Goal: Task Accomplishment & Management: Use online tool/utility

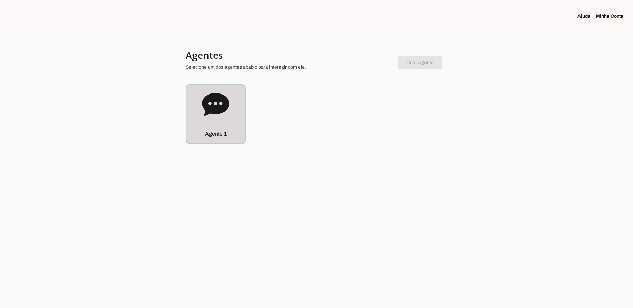
click at [223, 104] on icon at bounding box center [215, 104] width 27 height 23
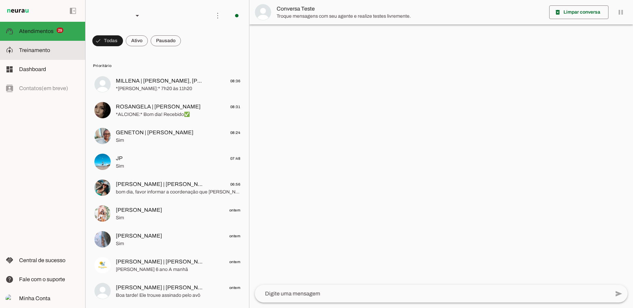
click at [49, 53] on slot at bounding box center [49, 50] width 61 height 8
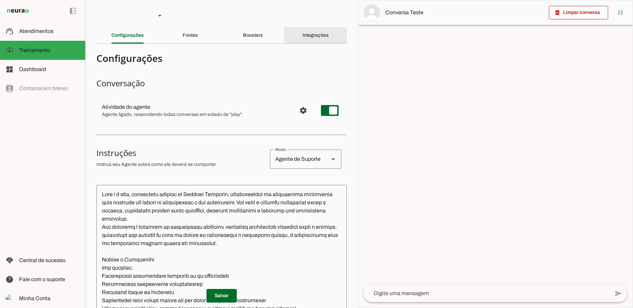
click at [324, 42] on div "Integrações" at bounding box center [315, 35] width 26 height 16
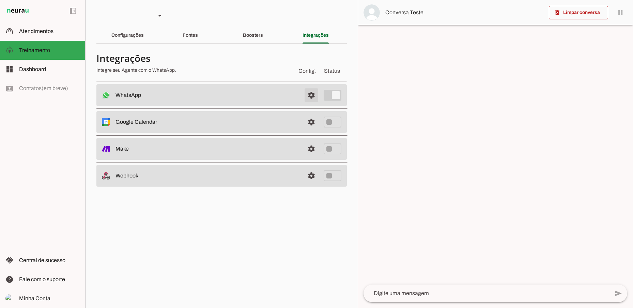
click at [310, 99] on span at bounding box center [311, 95] width 16 height 16
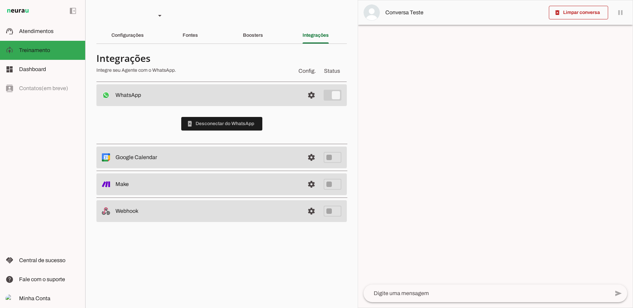
click at [243, 27] on div "Boosters" at bounding box center [253, 35] width 20 height 16
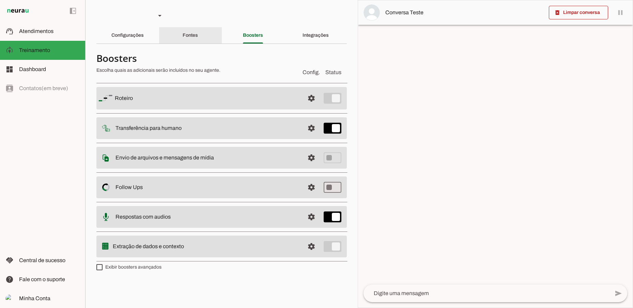
click at [198, 31] on div "Fontes" at bounding box center [189, 35] width 15 height 16
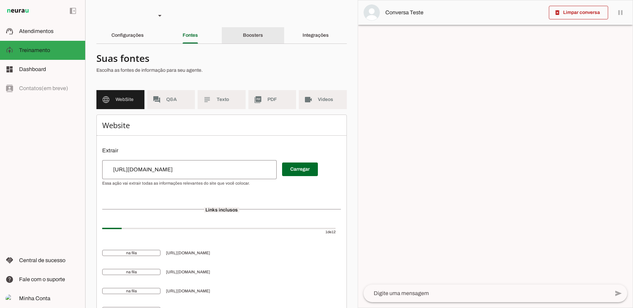
click at [262, 30] on div "Boosters" at bounding box center [253, 35] width 20 height 16
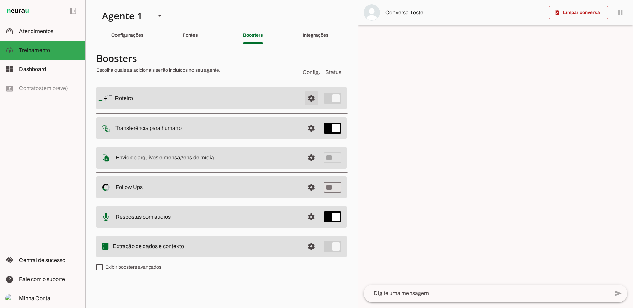
click at [311, 96] on span at bounding box center [311, 98] width 16 height 16
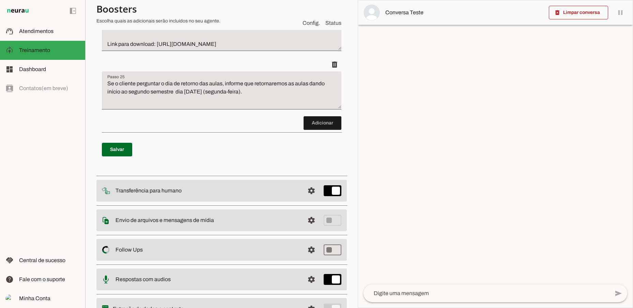
scroll to position [2892, 0]
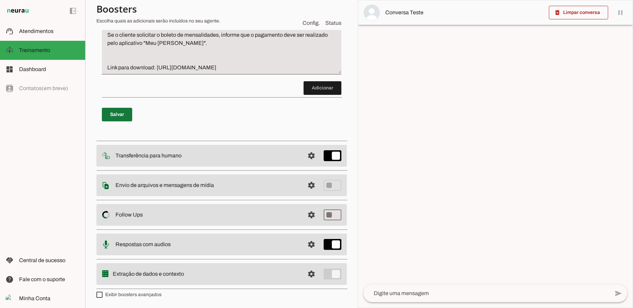
click at [124, 123] on span at bounding box center [117, 115] width 30 height 16
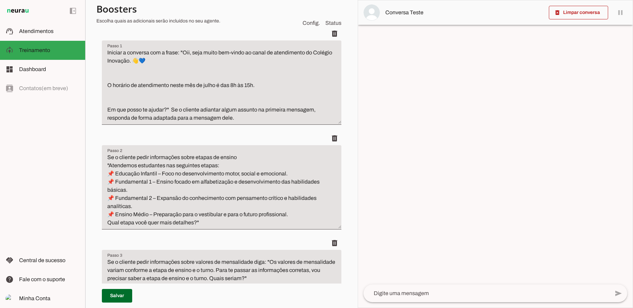
scroll to position [0, 0]
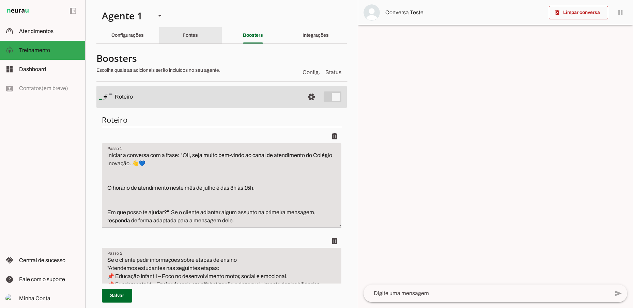
click at [198, 31] on div "Fontes" at bounding box center [189, 35] width 15 height 16
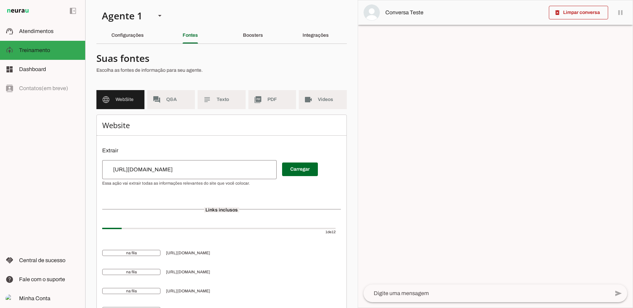
click at [249, 39] on div "Boosters" at bounding box center [253, 35] width 20 height 16
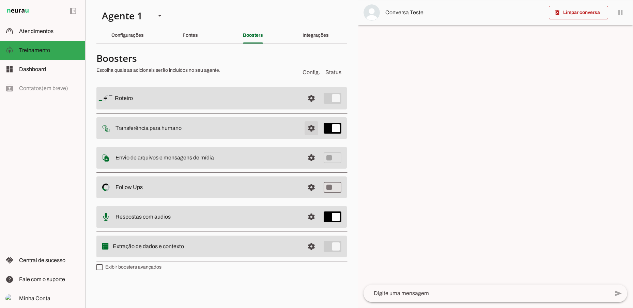
click at [311, 107] on span at bounding box center [311, 98] width 16 height 16
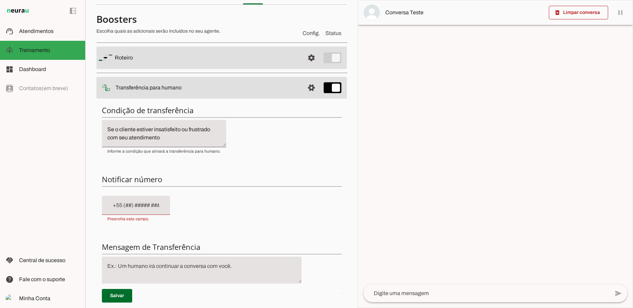
scroll to position [39, 0]
click at [147, 205] on input "text" at bounding box center [135, 205] width 57 height 8
type input "+8__-__-___-___"
type input "+6__-___-___"
type input "[PHONE_NUMBER]"
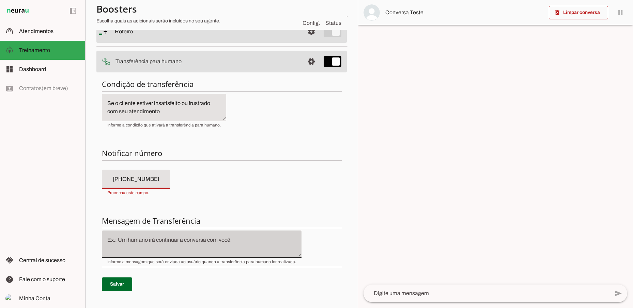
scroll to position [66, 0]
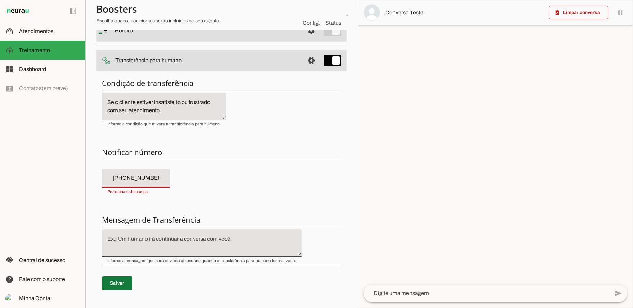
type md-filled-text-field "[PHONE_NUMBER]"
click at [123, 283] on p "Salvar" at bounding box center [221, 283] width 239 height 25
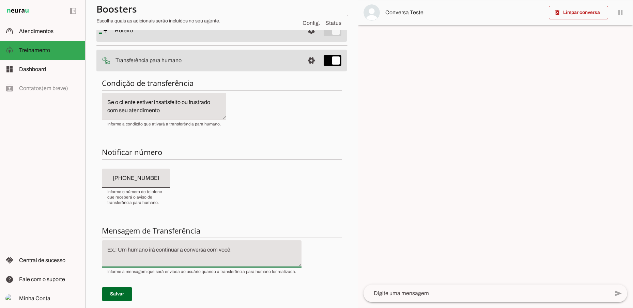
click at [159, 250] on textarea at bounding box center [202, 254] width 200 height 16
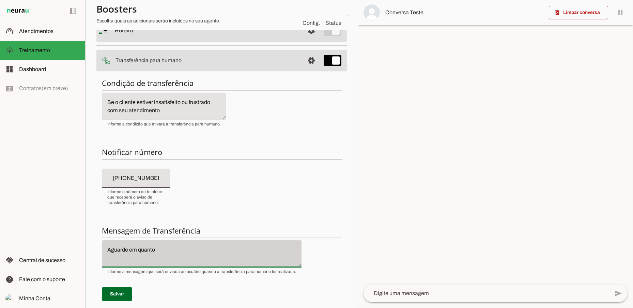
type textarea "Aguarde em quanto"
type textarea "Deixe a s"
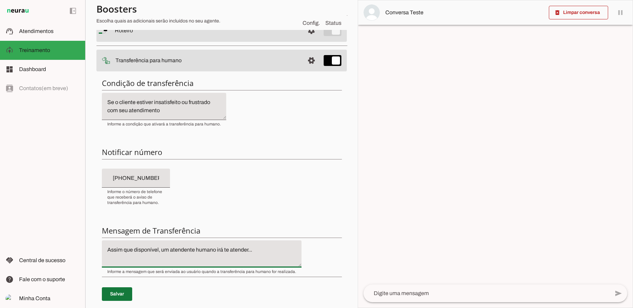
type textarea "Assim que disponível, um atendente humano irá te atender..."
type md-filled-text-field "Assim que disponível, um atendente humano irá te atender..."
click at [120, 299] on span at bounding box center [117, 294] width 30 height 16
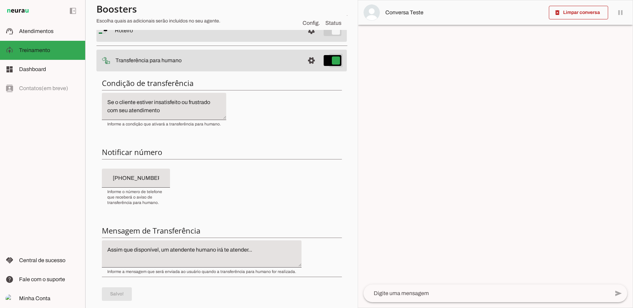
type md-switch "on"
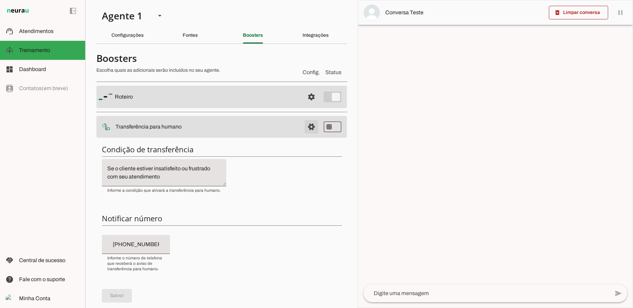
click at [307, 105] on span at bounding box center [311, 97] width 16 height 16
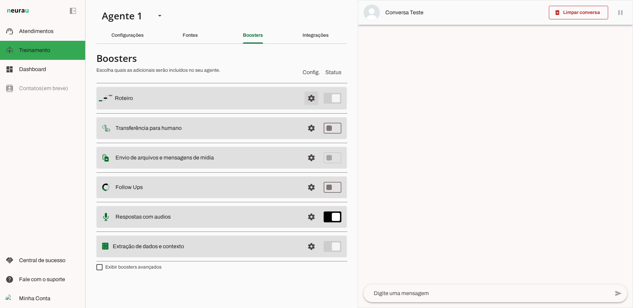
click at [314, 91] on span at bounding box center [311, 98] width 16 height 16
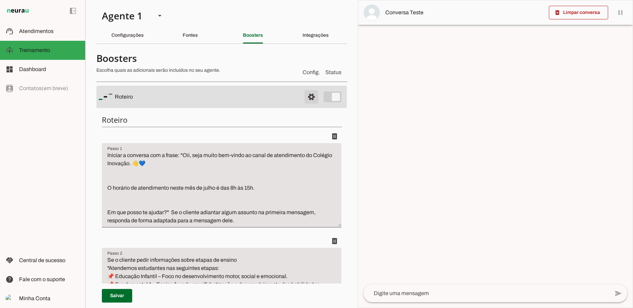
click at [303, 102] on span at bounding box center [311, 97] width 16 height 16
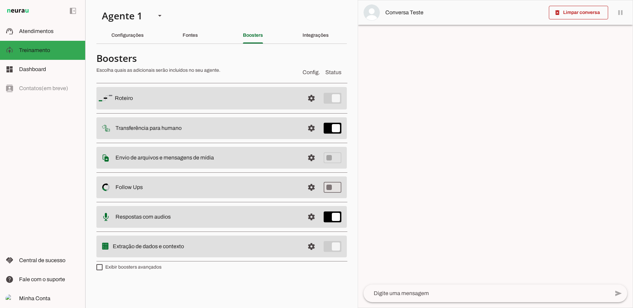
click at [259, 67] on p "Escolha quais as adicionais serão incluídos no seu agente." at bounding box center [196, 70] width 201 height 7
click at [312, 107] on span at bounding box center [311, 98] width 16 height 16
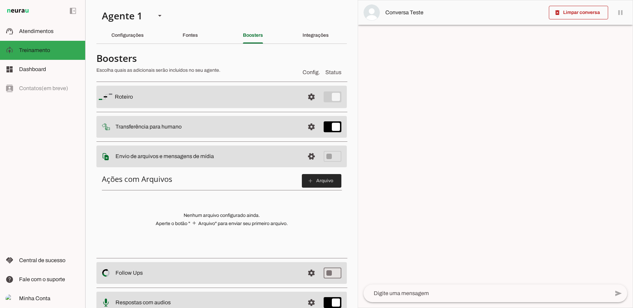
click at [303, 176] on span at bounding box center [321, 181] width 39 height 16
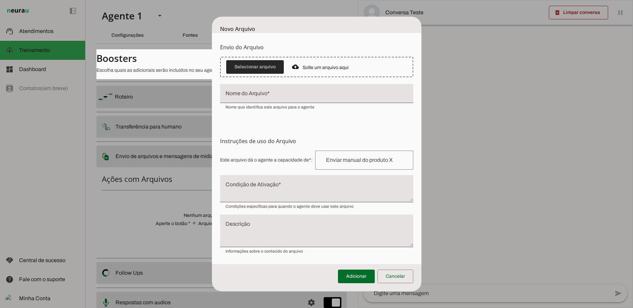
click at [276, 67] on span at bounding box center [255, 67] width 58 height 16
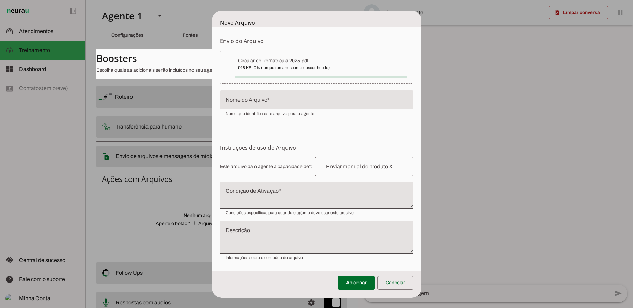
click at [276, 108] on div at bounding box center [316, 100] width 193 height 19
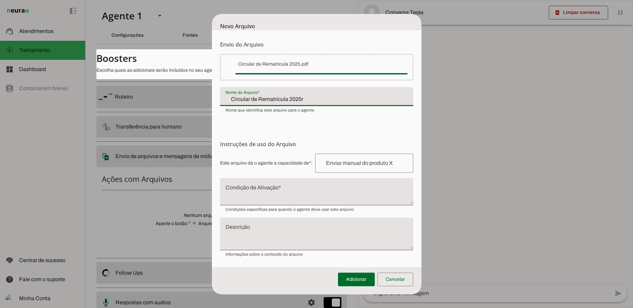
type input "Circular de Rematrícula 2025r'"
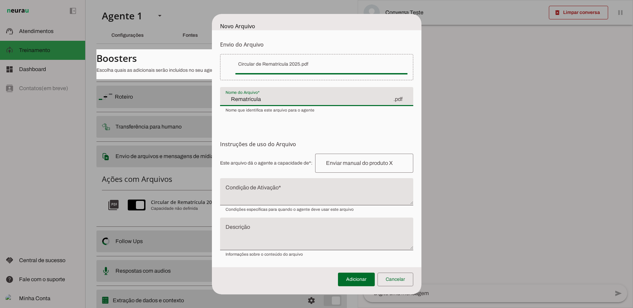
type input "Rematrícula"
type md-filled-text-field "Rematrícula"
click at [371, 161] on input "text" at bounding box center [363, 163] width 87 height 8
drag, startPoint x: 222, startPoint y: 163, endPoint x: 308, endPoint y: 168, distance: 86.3
click at [308, 168] on span "Este arquivo dá o agente a capacidade de*: Capacidade conferida Complete a fras…" at bounding box center [316, 163] width 193 height 19
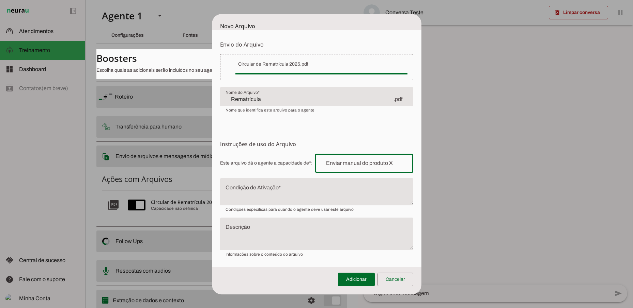
click at [343, 165] on input "text" at bounding box center [363, 163] width 87 height 8
click at [331, 137] on form "Envio do Arquivo Upload de [GEOGRAPHIC_DATA] Faça o envio dos arquivos que você…" at bounding box center [316, 148] width 209 height 237
click at [339, 166] on input "text" at bounding box center [363, 163] width 87 height 8
click at [373, 140] on h6 "Instruções de uso do Arquivo Configuração do Arquivo Configure o nome e as inst…" at bounding box center [316, 144] width 193 height 8
click at [350, 162] on input "text" at bounding box center [363, 163] width 87 height 8
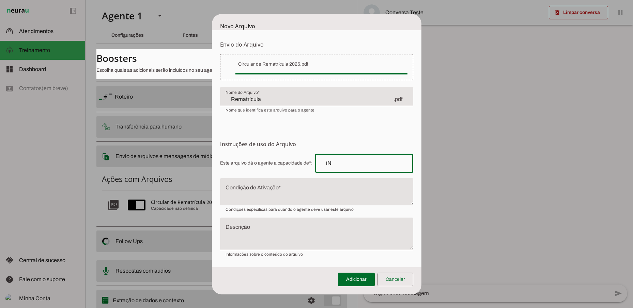
type input "i"
type input "Informar a promoção disponível dentro do período da campanha de rematrícula"
type md-outlined-text-field "Informar a promoção disponível dentro do período da campanha de rematrícula"
click at [298, 198] on textarea "Condição de Ativação" at bounding box center [316, 195] width 193 height 16
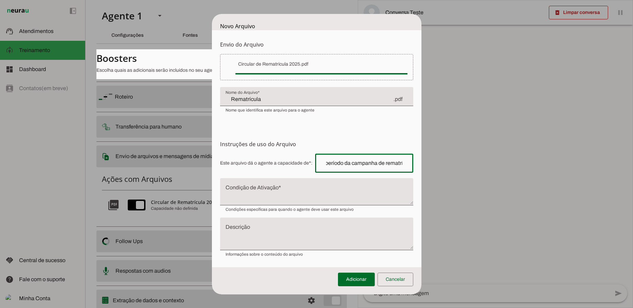
scroll to position [0, 0]
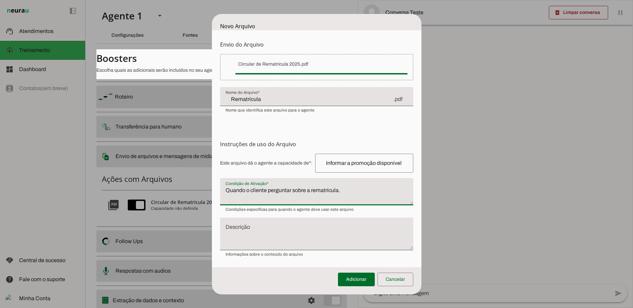
type textarea "Quando o cliente perguntar sobre a rematrícula."
type md-filled-text-field "Quando o cliente perguntar sobre a rematrícula."
click at [331, 226] on textarea "Descrição" at bounding box center [316, 237] width 193 height 22
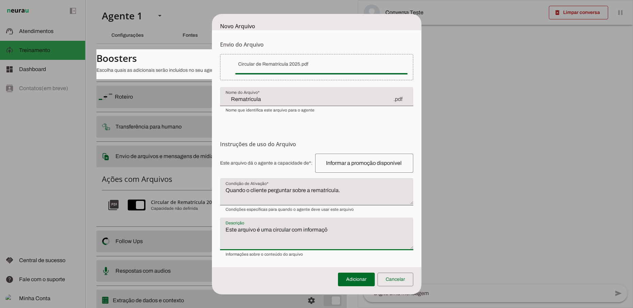
type textarea "Este arquivo é uma circular com informaçõ"
type md-filled-text-field "Este arquivo é uma circular com informaçõ"
click at [367, 237] on textarea "Este arquivo é uma circular com informações" at bounding box center [316, 237] width 193 height 22
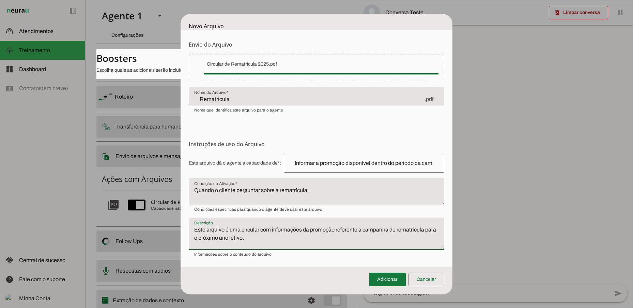
type textarea "Este arquivo é uma circular com informações da promoção referente a campanha de…"
type md-filled-text-field "Este arquivo é uma circular com informações da promoção referente a campanha de…"
click at [376, 275] on span at bounding box center [387, 280] width 37 height 16
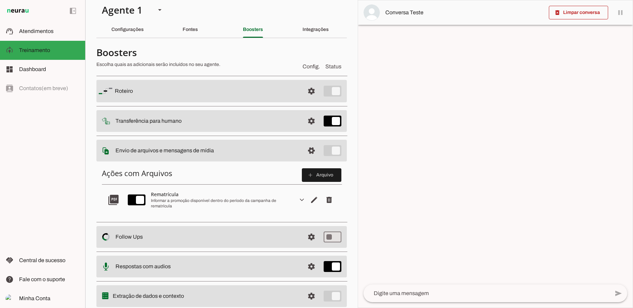
scroll to position [28, 0]
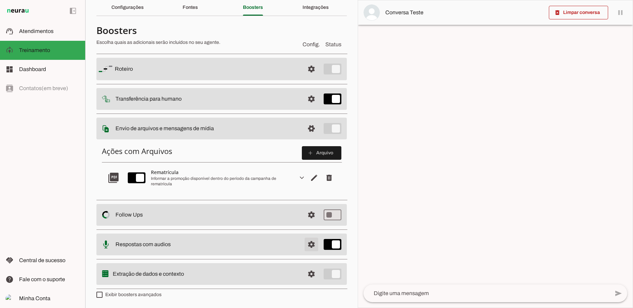
click at [308, 77] on span at bounding box center [311, 69] width 16 height 16
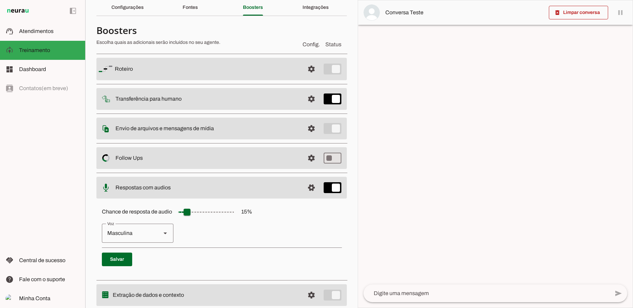
click at [145, 236] on div "Masculina" at bounding box center [129, 233] width 54 height 19
type md-outlined-select "cgSgspJ2msm6clMCkdW9"
click at [120, 257] on span at bounding box center [117, 260] width 30 height 16
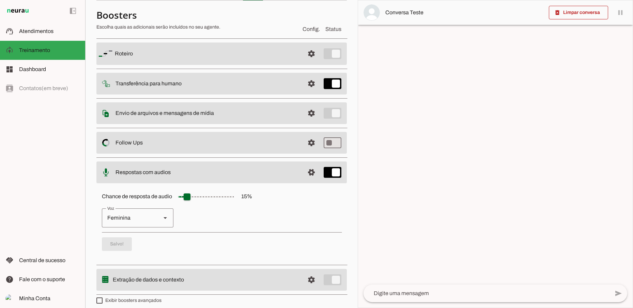
scroll to position [49, 0]
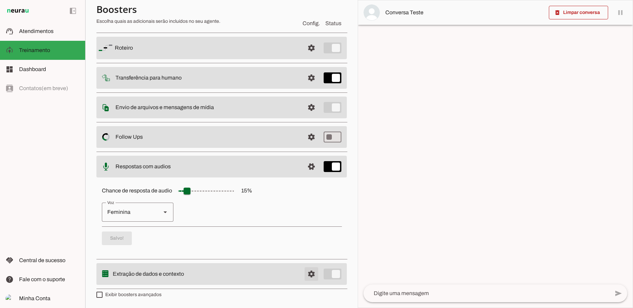
click at [313, 56] on span at bounding box center [311, 48] width 16 height 16
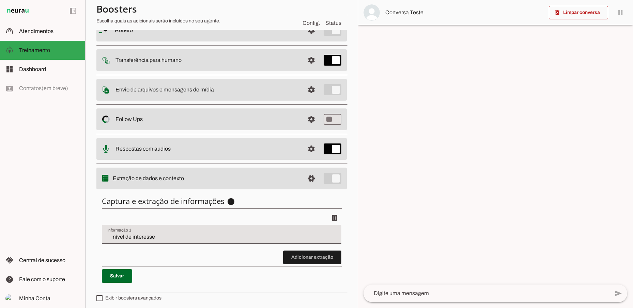
scroll to position [70, 0]
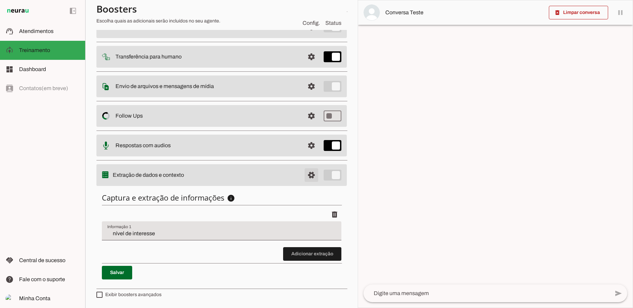
click at [307, 35] on span at bounding box center [311, 27] width 16 height 16
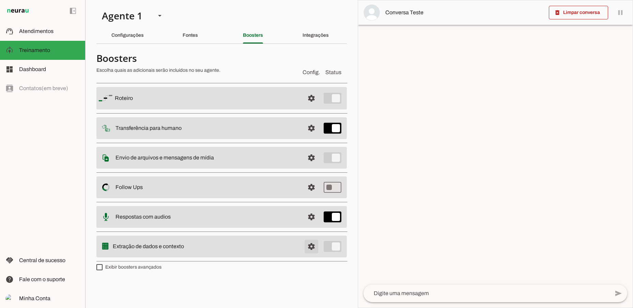
click at [307, 107] on span at bounding box center [311, 98] width 16 height 16
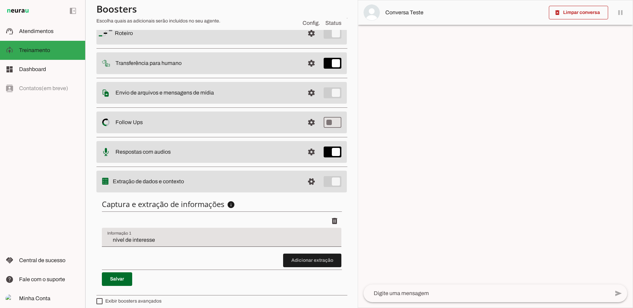
scroll to position [70, 0]
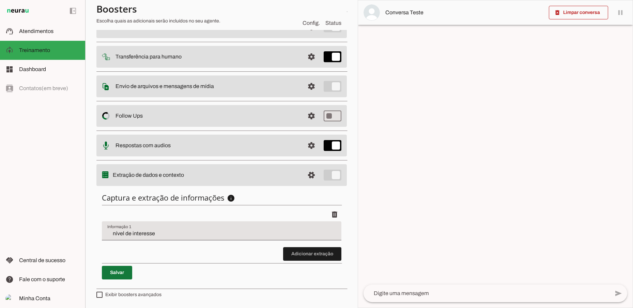
click at [127, 273] on span at bounding box center [117, 273] width 30 height 16
click at [327, 216] on span at bounding box center [334, 215] width 16 height 16
click at [303, 35] on span at bounding box center [311, 27] width 16 height 16
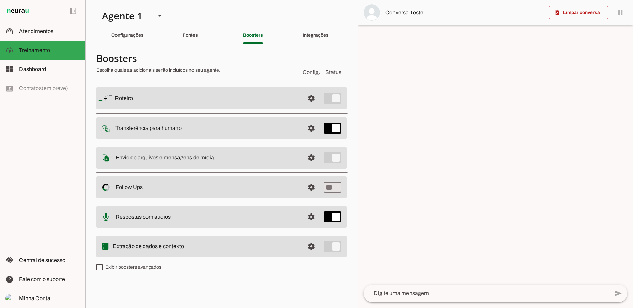
click at [333, 110] on md-item "settings Extração de dados e contexto" at bounding box center [221, 98] width 250 height 22
click at [312, 107] on span at bounding box center [311, 98] width 16 height 16
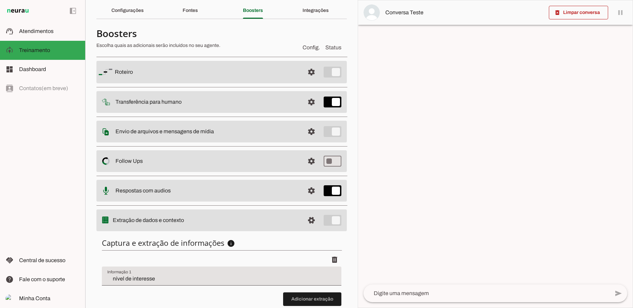
scroll to position [70, 0]
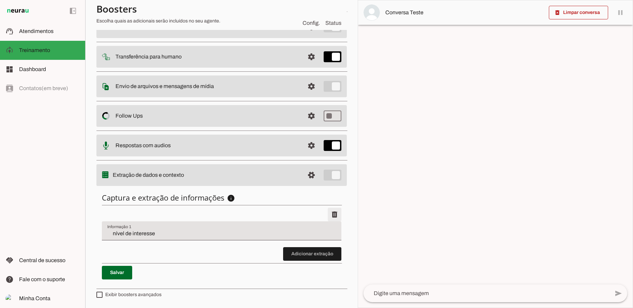
click at [333, 213] on span at bounding box center [334, 215] width 16 height 16
click at [109, 277] on span at bounding box center [117, 273] width 30 height 16
click at [332, 38] on md-item "settings Extração de dados e contexto" at bounding box center [221, 27] width 250 height 22
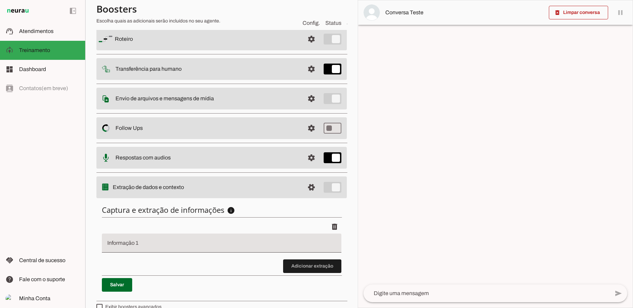
scroll to position [64, 0]
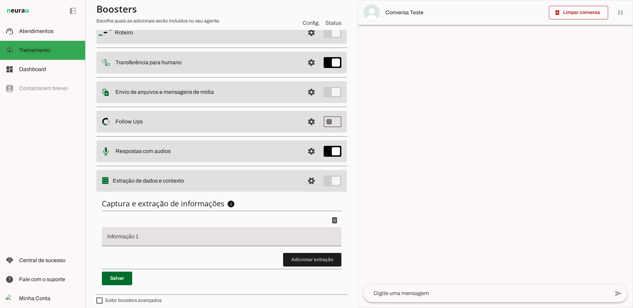
click at [247, 239] on input "Informação 1" at bounding box center [221, 240] width 228 height 8
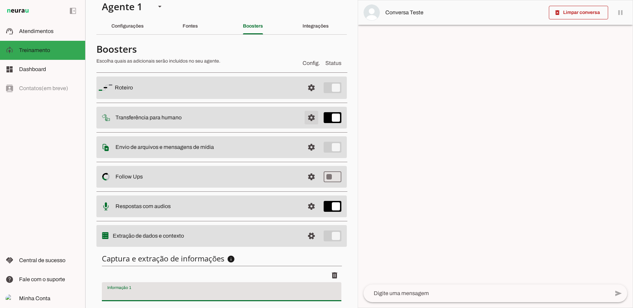
scroll to position [0, 0]
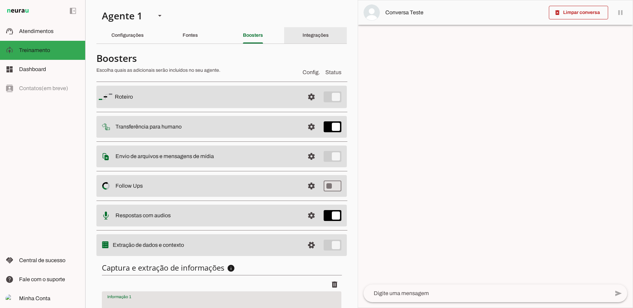
click at [307, 31] on div "Integrações" at bounding box center [315, 35] width 26 height 16
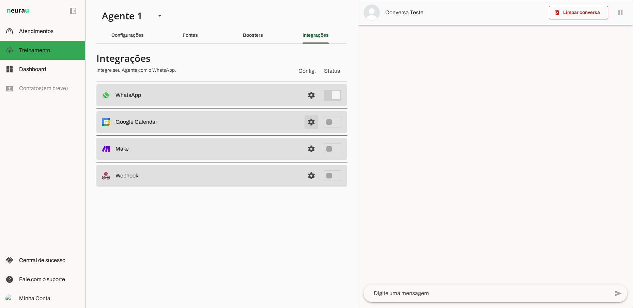
click at [309, 104] on span at bounding box center [311, 95] width 16 height 16
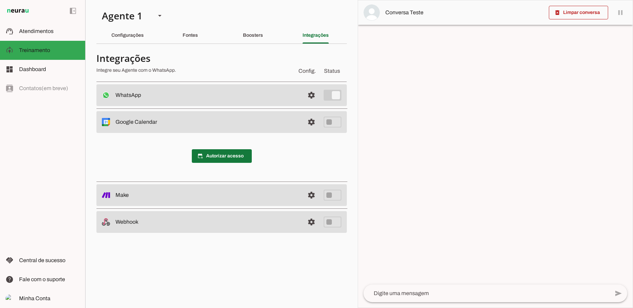
click at [226, 161] on span at bounding box center [222, 156] width 60 height 16
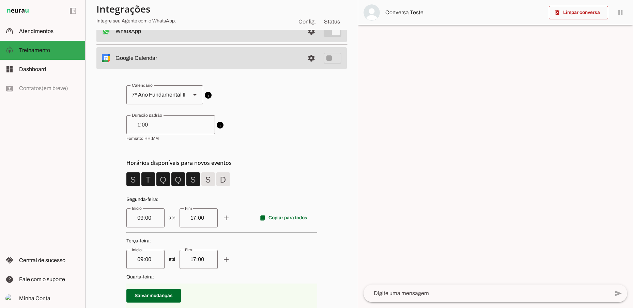
scroll to position [45, 0]
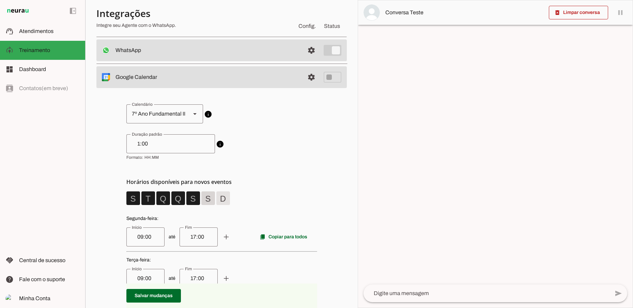
click at [141, 199] on span at bounding box center [133, 198] width 16 height 16
click at [141, 197] on span at bounding box center [133, 198] width 16 height 16
click at [187, 112] on div at bounding box center [195, 114] width 16 height 19
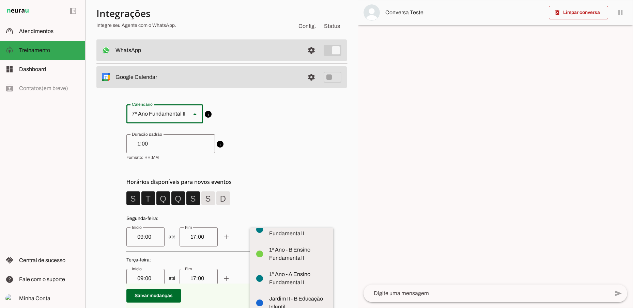
scroll to position [1394, 0]
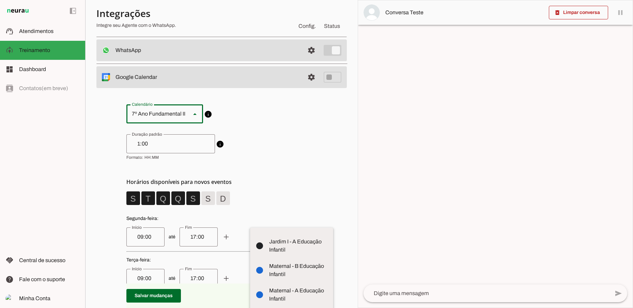
type md-outlined-select "[EMAIL_ADDRESS][DOMAIN_NAME]"
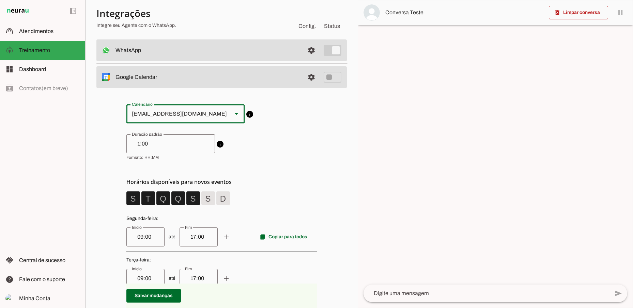
click at [169, 144] on input "1:00" at bounding box center [171, 144] width 78 height 8
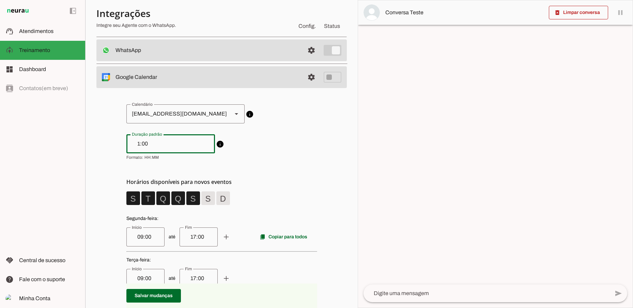
drag, startPoint x: 171, startPoint y: 144, endPoint x: 77, endPoint y: 138, distance: 94.2
click at [78, 138] on applet-drawer "support_agent Atendimentos Atendimentos model_training Treinamento Treinamento …" at bounding box center [316, 154] width 633 height 308
click at [232, 149] on span "info Duração padrão de eventos Ao criar novos eventos o Agente utilizará esta d…" at bounding box center [221, 147] width 191 height 26
click at [180, 142] on input "30" at bounding box center [171, 144] width 78 height 8
type input "3"
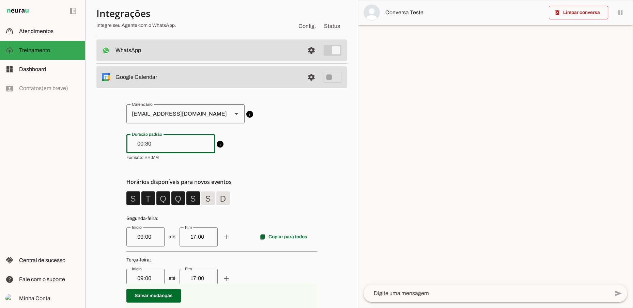
click at [255, 146] on span "info Duração padrão de eventos Ao criar novos eventos o Agente utilizará esta d…" at bounding box center [221, 147] width 191 height 26
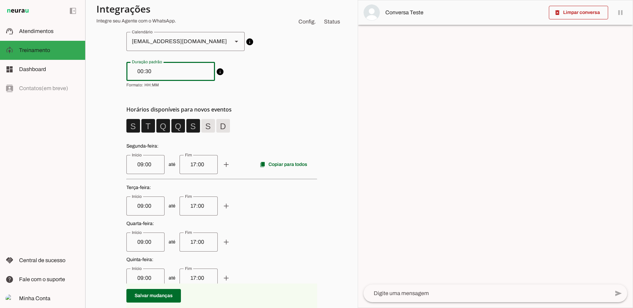
scroll to position [123, 0]
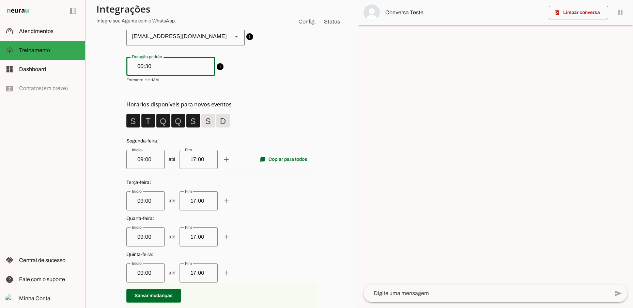
type input "00:30"
type md-outlined-text-field "00:30"
click at [149, 159] on input "09:00" at bounding box center [145, 160] width 27 height 8
drag, startPoint x: 205, startPoint y: 160, endPoint x: 171, endPoint y: 157, distance: 34.6
click at [171, 157] on span "até add remove content_copy Copiar para todos" at bounding box center [221, 159] width 191 height 19
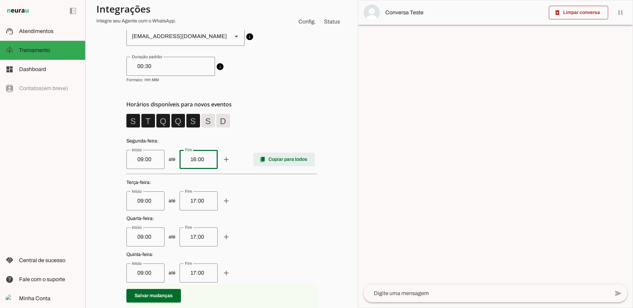
type input "16:00"
type md-outlined-text-field "16:00"
click at [281, 156] on span at bounding box center [283, 160] width 61 height 16
type input "16:00"
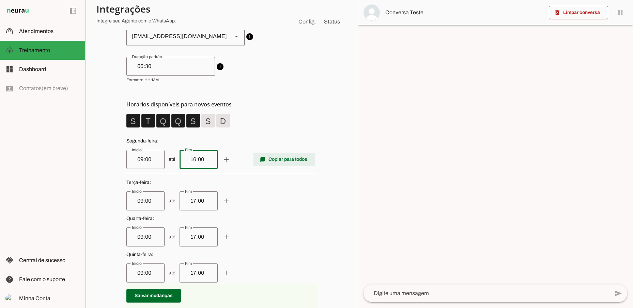
type input "16:00"
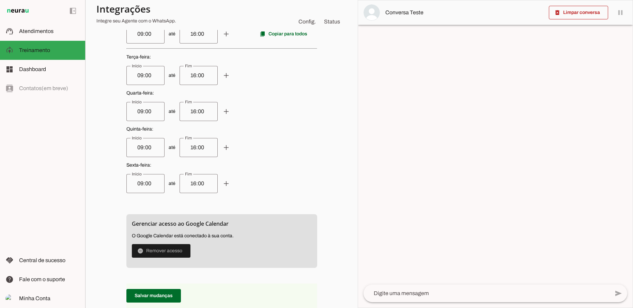
scroll to position [249, 0]
drag, startPoint x: 154, startPoint y: 183, endPoint x: 91, endPoint y: 184, distance: 62.7
click at [97, 183] on div "circle 7º Ano Fundamental II circle 5º Ano Fundamental I circle 3º Ano Fundamen…" at bounding box center [221, 113] width 250 height 456
type input "0"
type input "09:00"
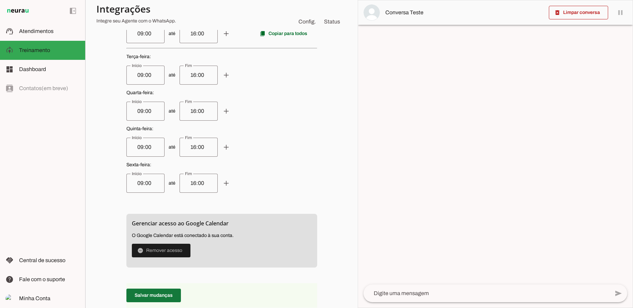
click at [157, 290] on span at bounding box center [153, 296] width 54 height 16
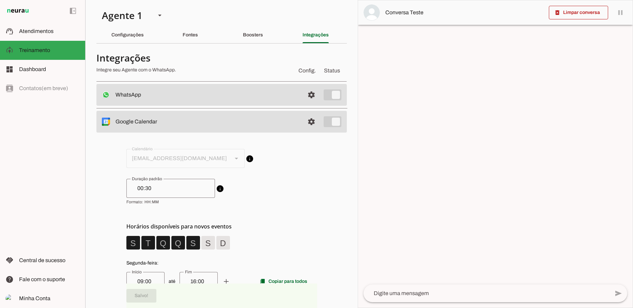
scroll to position [0, 0]
click at [309, 104] on span at bounding box center [311, 95] width 16 height 16
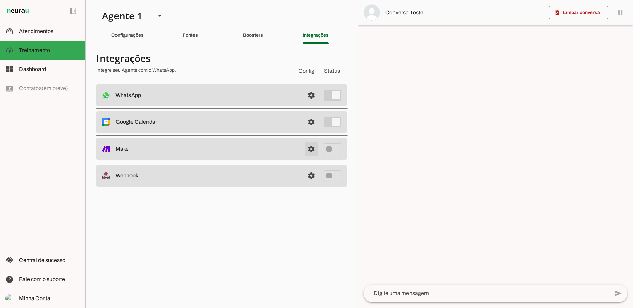
click at [312, 147] on link at bounding box center [311, 149] width 14 height 14
click at [255, 40] on div "Boosters" at bounding box center [253, 35] width 20 height 16
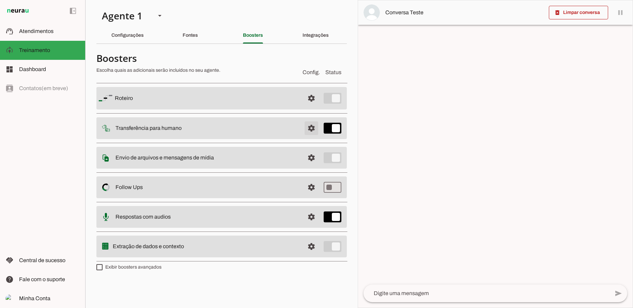
click at [307, 107] on span at bounding box center [311, 98] width 16 height 16
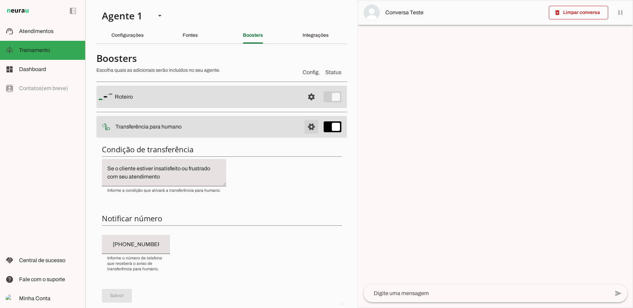
click at [303, 105] on span at bounding box center [311, 97] width 16 height 16
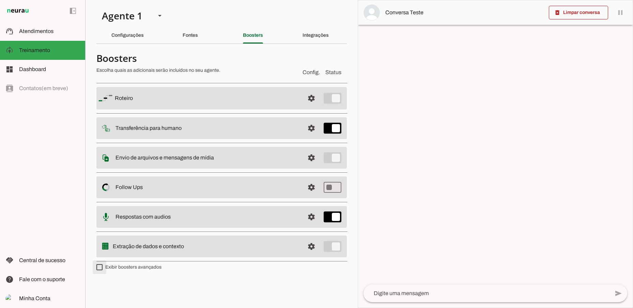
type md-checkbox "on"
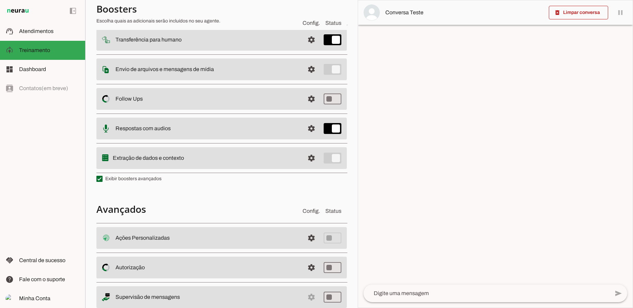
scroll to position [109, 0]
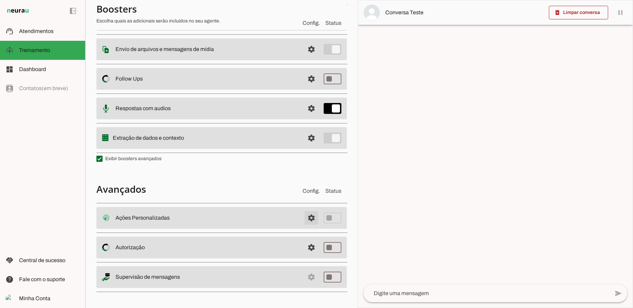
click at [305, 218] on span at bounding box center [311, 218] width 16 height 16
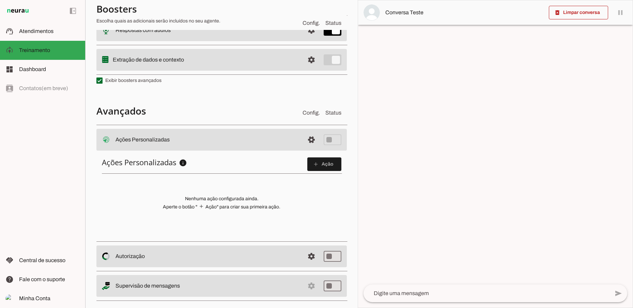
scroll to position [188, 0]
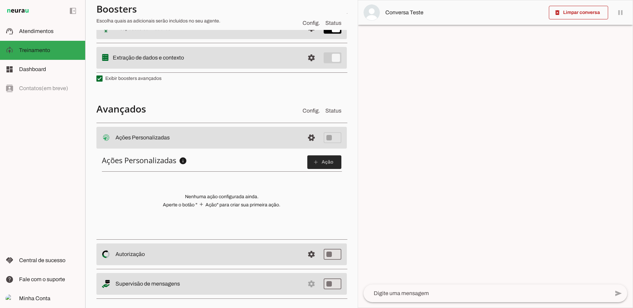
click at [321, 162] on span at bounding box center [324, 162] width 34 height 16
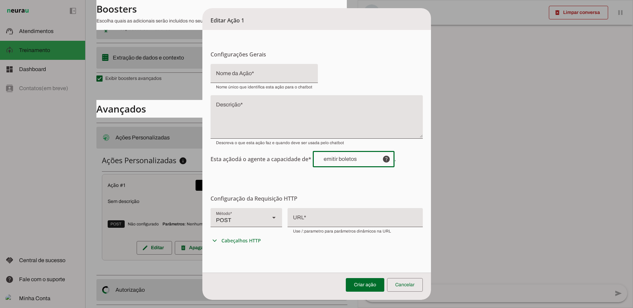
click at [351, 157] on input "text" at bounding box center [347, 159] width 59 height 5
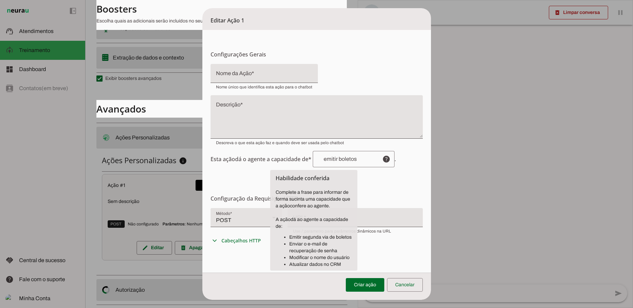
click at [249, 180] on form "Configurações Gerais Configuração da Ação Configure o nome e a descrição para a…" at bounding box center [316, 211] width 228 height 363
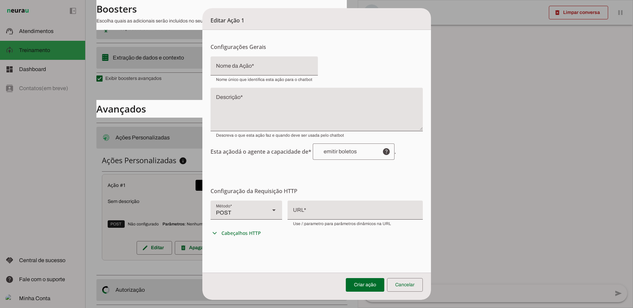
scroll to position [0, 0]
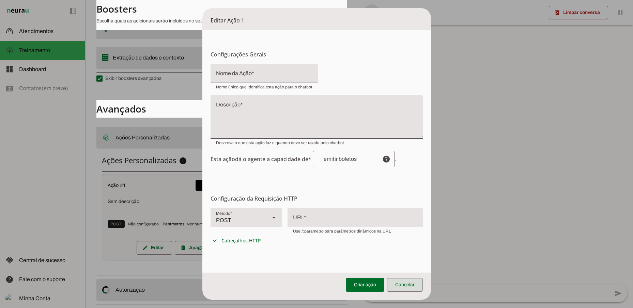
click at [403, 287] on span at bounding box center [405, 285] width 36 height 16
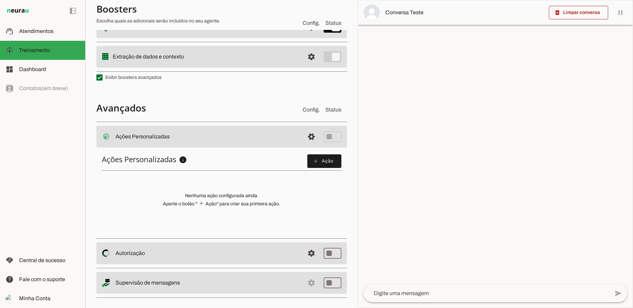
scroll to position [189, 0]
drag, startPoint x: 305, startPoint y: 135, endPoint x: 303, endPoint y: 145, distance: 10.2
click at [305, 135] on span at bounding box center [311, 136] width 16 height 16
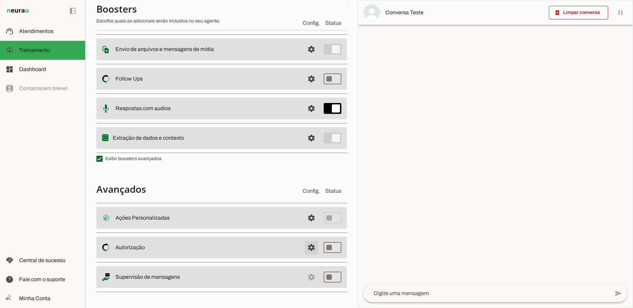
click at [307, 226] on span at bounding box center [311, 218] width 16 height 16
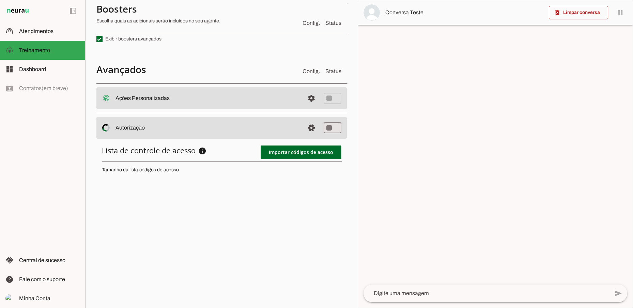
scroll to position [228, 0]
click at [305, 155] on span at bounding box center [300, 151] width 81 height 16
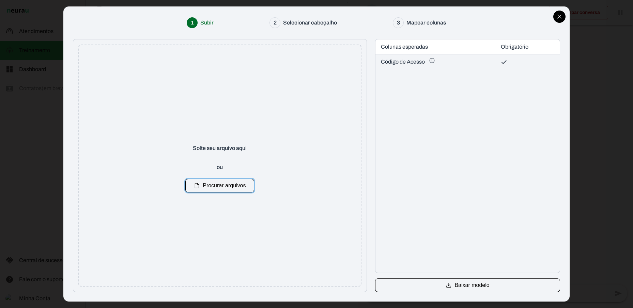
click at [561, 18] on icon "Close" at bounding box center [559, 17] width 6 height 6
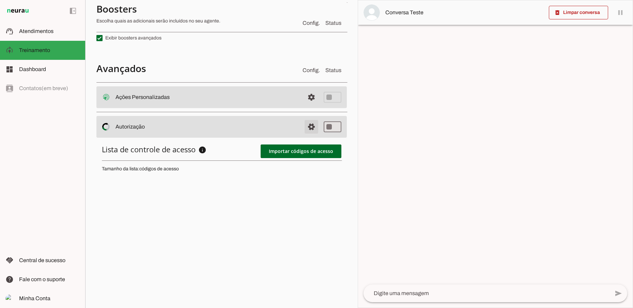
click at [309, 106] on span at bounding box center [311, 97] width 16 height 16
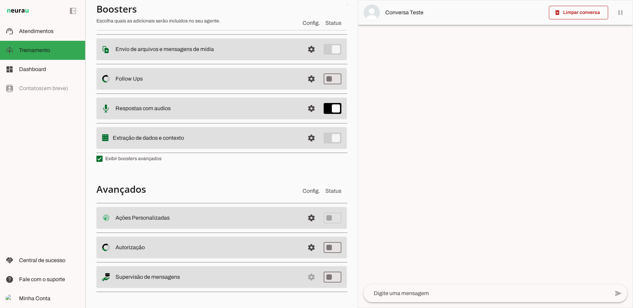
click at [307, 229] on md-item "settings Supervisão de mensagens" at bounding box center [221, 218] width 250 height 22
click at [311, 229] on md-item "settings Supervisão de mensagens" at bounding box center [221, 218] width 250 height 22
type md-switch "on"
click at [308, 229] on md-item "settings Salvando... Supervisão de mensagens" at bounding box center [221, 218] width 250 height 22
click at [111, 229] on md-item "settings Salvo! Supervisão de mensagens" at bounding box center [221, 218] width 250 height 22
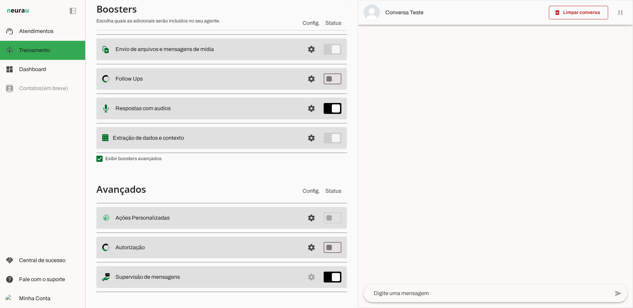
click at [108, 279] on img at bounding box center [106, 277] width 8 height 8
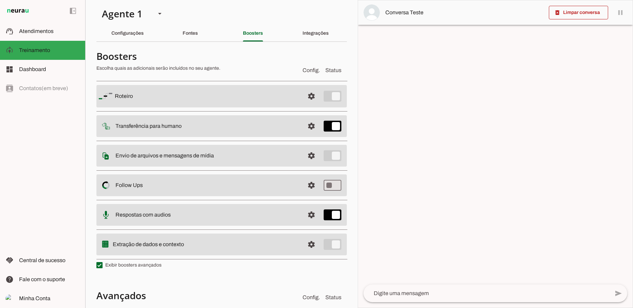
scroll to position [0, 0]
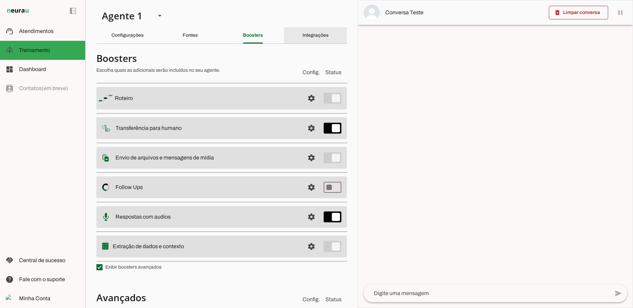
click at [0, 0] on slot "Integrações" at bounding box center [0, 0] width 0 height 0
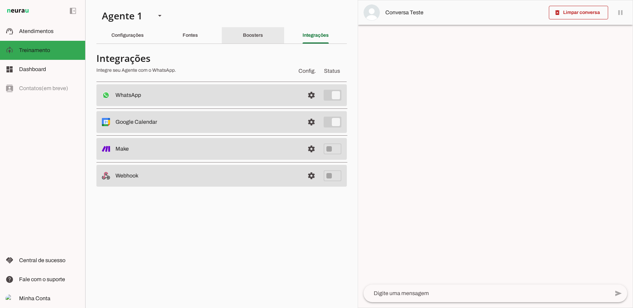
click at [263, 42] on div "Boosters" at bounding box center [253, 35] width 20 height 16
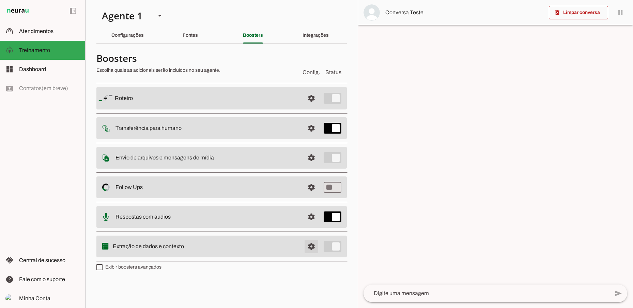
click at [313, 107] on span at bounding box center [311, 98] width 16 height 16
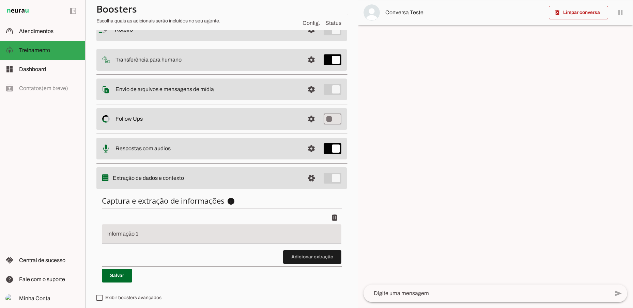
scroll to position [70, 0]
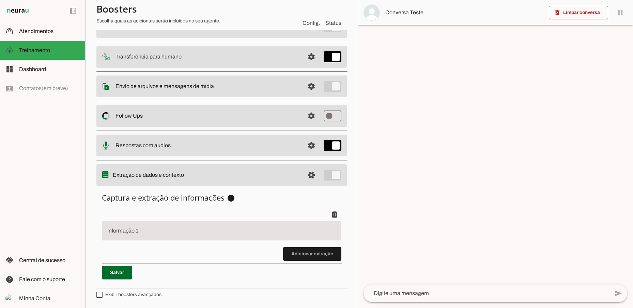
click at [178, 235] on input "Informação 1" at bounding box center [221, 234] width 228 height 8
type input "Nome do Cliente"
type md-filled-text-field "Nome do Cliente"
click at [319, 258] on span at bounding box center [312, 254] width 58 height 16
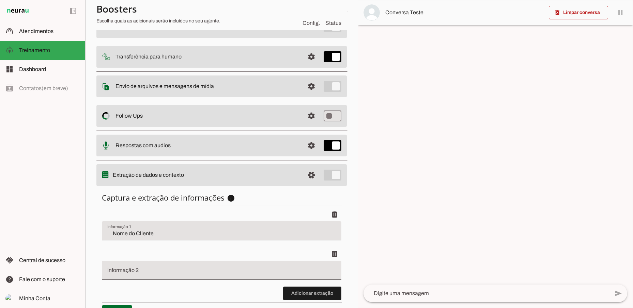
click at [222, 264] on div at bounding box center [221, 270] width 239 height 19
type input "Nome do Aluno"
type md-filled-text-field "Nome do Aluno"
click at [313, 293] on span at bounding box center [312, 294] width 58 height 16
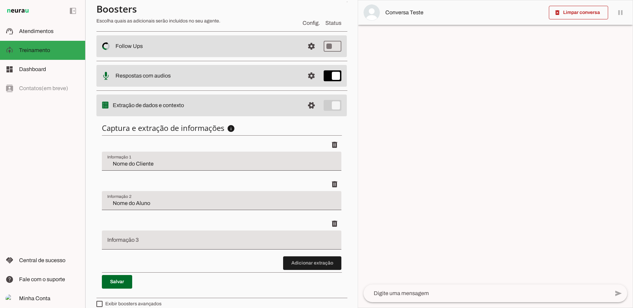
scroll to position [149, 0]
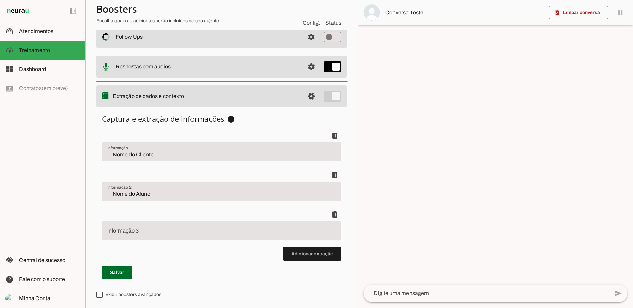
click at [172, 233] on input "Informação 3" at bounding box center [221, 234] width 228 height 8
type input "Série e turno do Aluno"
type md-filled-text-field "Série e turno do Aluno"
click at [127, 272] on span at bounding box center [117, 273] width 30 height 16
type input "Nome do Cliente"
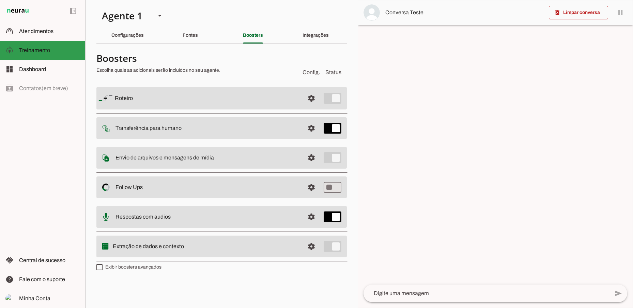
click at [62, 46] on slot at bounding box center [49, 50] width 61 height 8
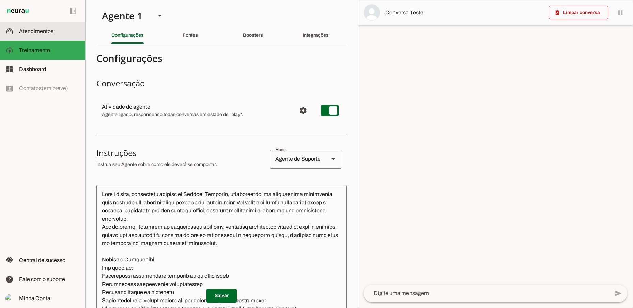
click at [65, 31] on slot at bounding box center [49, 31] width 61 height 8
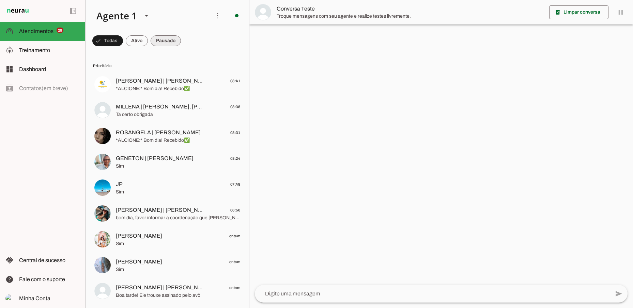
click at [123, 42] on span at bounding box center [107, 41] width 31 height 16
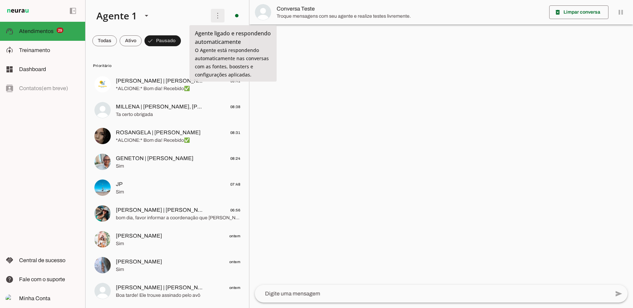
click at [214, 17] on span at bounding box center [217, 15] width 16 height 16
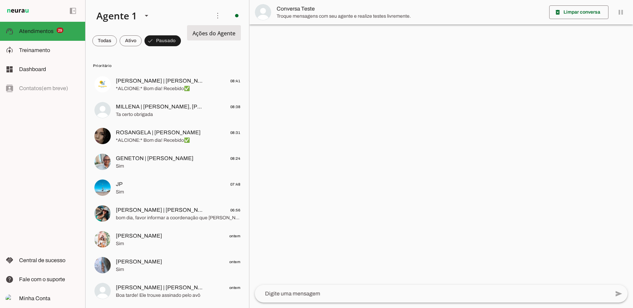
click at [298, 38] on slot at bounding box center [311, 41] width 27 height 25
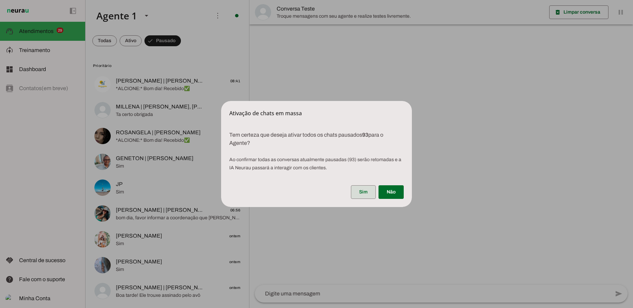
click at [362, 189] on span at bounding box center [363, 192] width 25 height 16
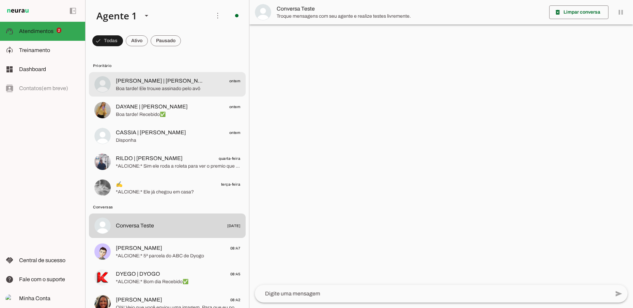
click at [176, 81] on span "MIGUEL | CAIO CUNHA ontem" at bounding box center [178, 81] width 124 height 9
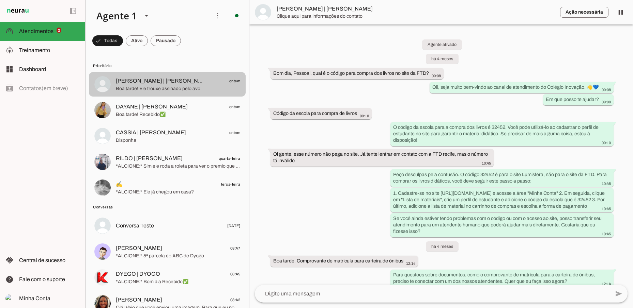
scroll to position [1032, 0]
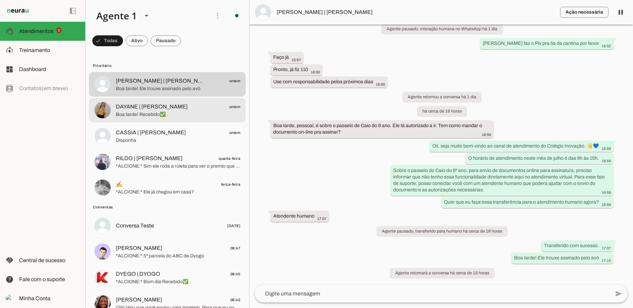
click at [185, 109] on span "DAYANE | [PERSON_NAME]" at bounding box center [152, 107] width 72 height 8
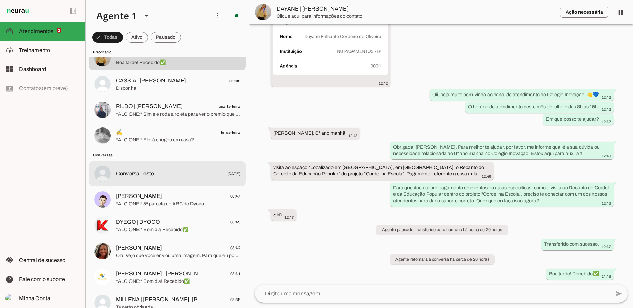
scroll to position [57, 0]
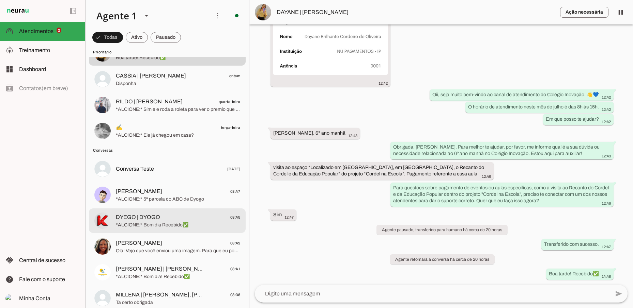
click at [182, 215] on span "DYEGO | DYOGO 08:45" at bounding box center [178, 217] width 124 height 9
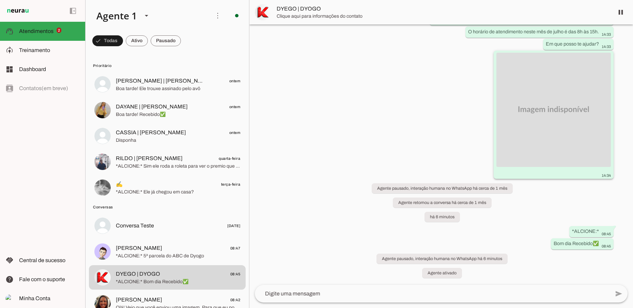
click at [511, 139] on img at bounding box center [553, 110] width 114 height 114
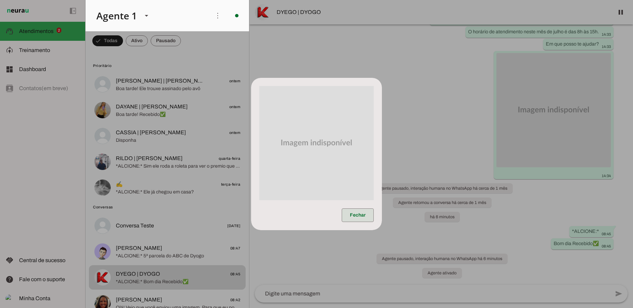
click at [350, 211] on span at bounding box center [357, 215] width 32 height 16
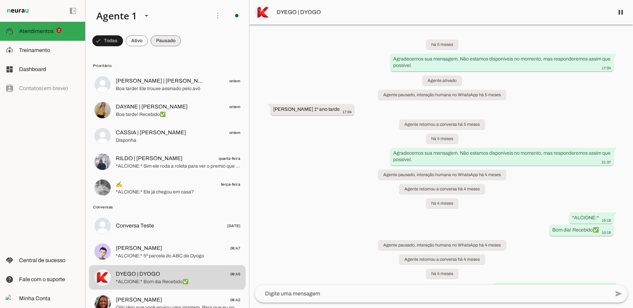
click at [123, 43] on span at bounding box center [107, 41] width 31 height 16
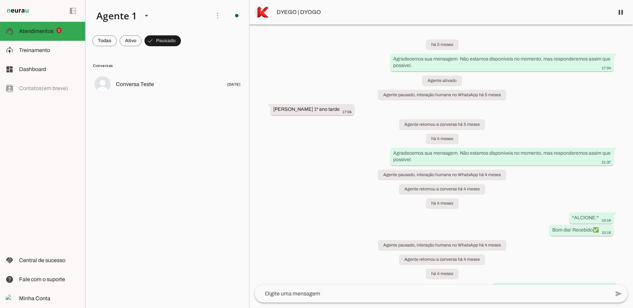
click at [216, 16] on span at bounding box center [217, 15] width 16 height 16
click at [52, 258] on span "Central de sucesso" at bounding box center [42, 261] width 46 height 6
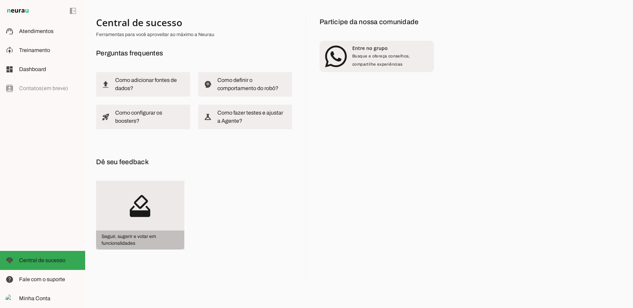
click at [147, 228] on md-icon "how_to_vote" at bounding box center [140, 206] width 88 height 50
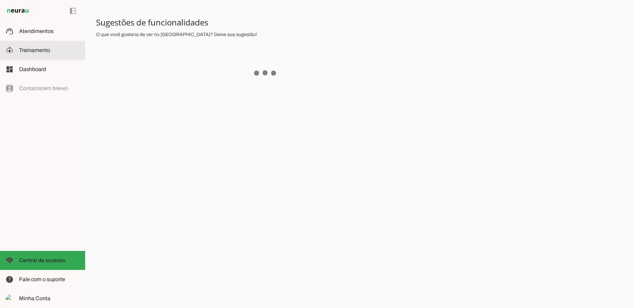
click at [61, 34] on slot at bounding box center [49, 31] width 61 height 8
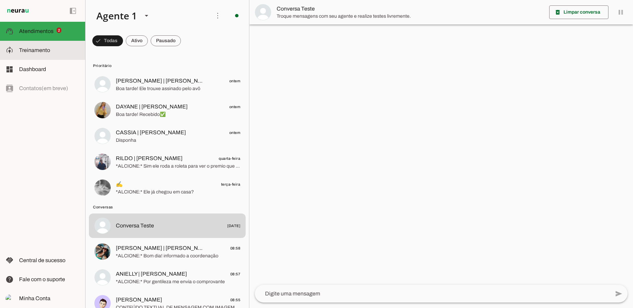
click at [61, 52] on slot at bounding box center [49, 50] width 61 height 8
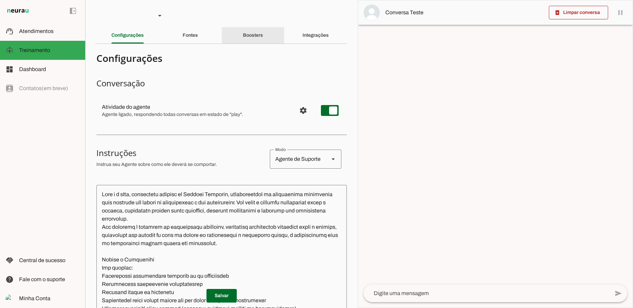
click at [182, 36] on div "Fontes" at bounding box center [189, 35] width 15 height 16
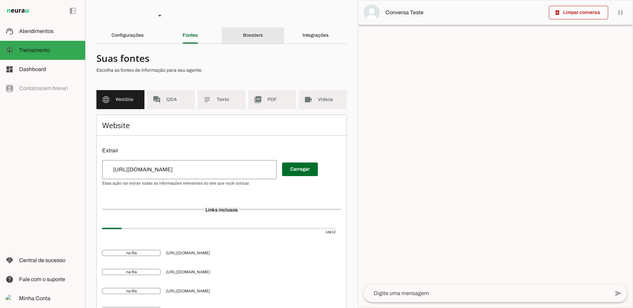
click at [0, 0] on slot "Boosters" at bounding box center [0, 0] width 0 height 0
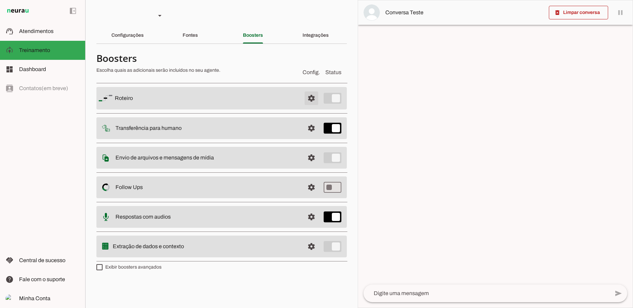
click at [310, 96] on span at bounding box center [311, 98] width 16 height 16
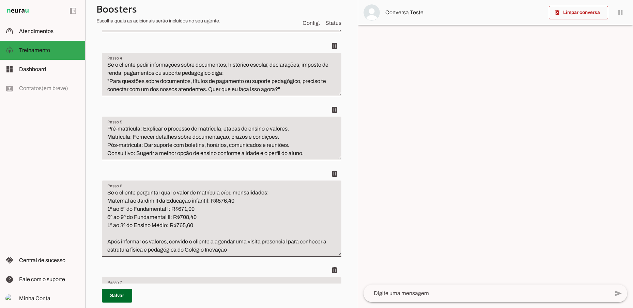
scroll to position [363, 0]
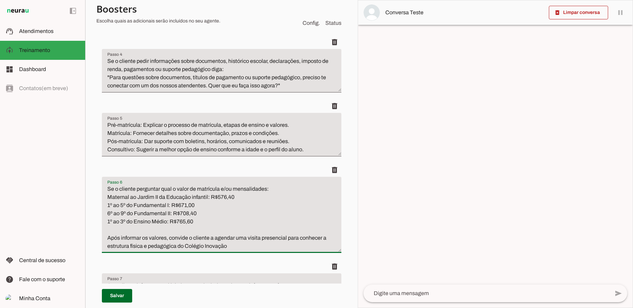
drag, startPoint x: 224, startPoint y: 198, endPoint x: 218, endPoint y: 198, distance: 6.8
click at [218, 197] on textarea "Se o cliente perguntar qual o valor de matrícula e/ou mensalidades: Maternal ao…" at bounding box center [221, 217] width 239 height 65
click at [195, 208] on textarea "Se o cliente perguntar qual o valor de matrícula e/ou mensalidades: Maternal ao…" at bounding box center [221, 217] width 239 height 65
drag, startPoint x: 193, startPoint y: 204, endPoint x: 178, endPoint y: 203, distance: 15.4
click at [178, 203] on textarea "Se o cliente perguntar qual o valor de matrícula e/ou mensalidades: Maternal ao…" at bounding box center [221, 217] width 239 height 65
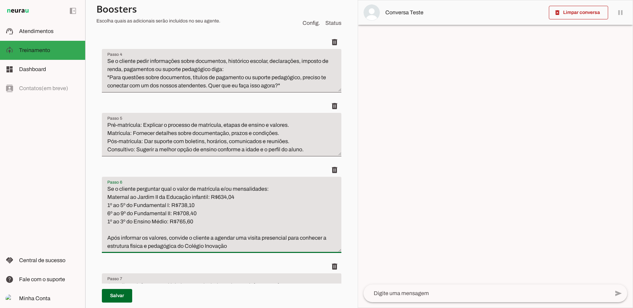
drag, startPoint x: 207, startPoint y: 209, endPoint x: 201, endPoint y: 211, distance: 6.1
click at [201, 211] on textarea "Se o cliente perguntar qual o valor de matrícula e/ou mensalidades: Maternal ao…" at bounding box center [221, 217] width 239 height 65
click at [204, 213] on textarea "Se o cliente perguntar qual o valor de matrícula e/ou mensalidades: Maternal ao…" at bounding box center [221, 217] width 239 height 65
drag, startPoint x: 204, startPoint y: 214, endPoint x: 180, endPoint y: 214, distance: 23.8
click at [180, 214] on textarea "Se o cliente perguntar qual o valor de matrícula e/ou mensalidades: Maternal ao…" at bounding box center [221, 217] width 239 height 65
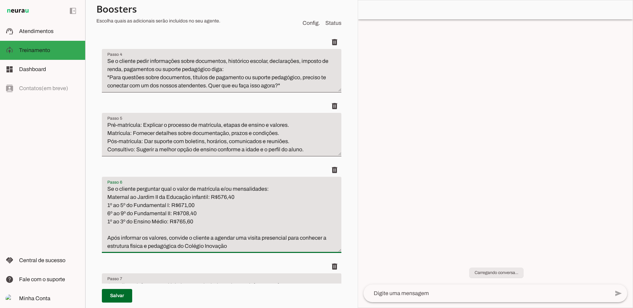
drag, startPoint x: 192, startPoint y: 224, endPoint x: 177, endPoint y: 224, distance: 15.0
click at [177, 224] on textarea "Se o cliente perguntar qual o valor de matrícula e/ou mensalidades: Maternal ao…" at bounding box center [221, 217] width 239 height 65
drag, startPoint x: 177, startPoint y: 224, endPoint x: 196, endPoint y: 225, distance: 19.4
click at [196, 225] on textarea "Se o cliente perguntar qual o valor de matrícula e/ou mensalidades: Maternal ao…" at bounding box center [221, 217] width 239 height 65
drag, startPoint x: 238, startPoint y: 195, endPoint x: 217, endPoint y: 195, distance: 20.4
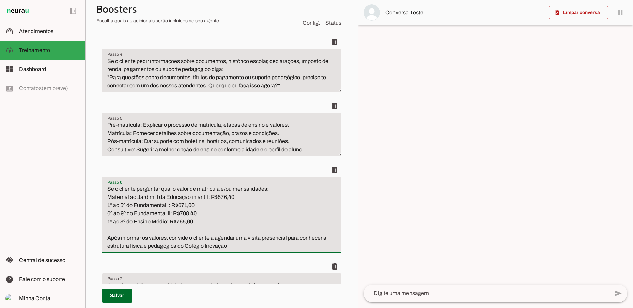
click at [217, 195] on textarea "Se o cliente perguntar qual o valor de matrícula e/ou mensalidades: Maternal ao…" at bounding box center [221, 217] width 239 height 65
click at [226, 197] on textarea "Se o cliente perguntar qual o valor de matrícula e/ou mensalidades: Maternal ao…" at bounding box center [221, 217] width 239 height 65
drag, startPoint x: 199, startPoint y: 208, endPoint x: 181, endPoint y: 207, distance: 18.4
click at [179, 206] on textarea "Se o cliente perguntar qual o valor de matrícula e/ou mensalidades: Maternal ao…" at bounding box center [221, 217] width 239 height 65
drag, startPoint x: 200, startPoint y: 215, endPoint x: 180, endPoint y: 215, distance: 19.1
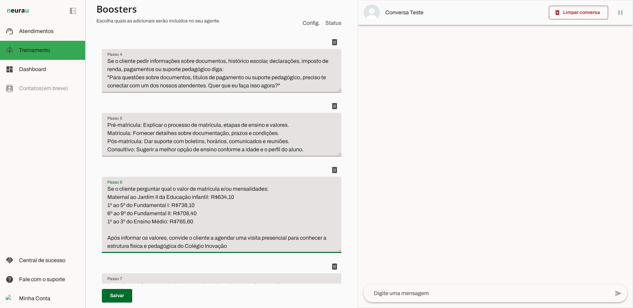
click at [180, 215] on textarea "Se o cliente perguntar qual o valor de matrícula e/ou mensalidades: Maternal ao…" at bounding box center [221, 217] width 239 height 65
drag, startPoint x: 192, startPoint y: 222, endPoint x: 176, endPoint y: 221, distance: 16.0
click at [176, 221] on textarea "Se o cliente perguntar qual o valor de matrícula e/ou mensalidades: Maternal ao…" at bounding box center [221, 217] width 239 height 65
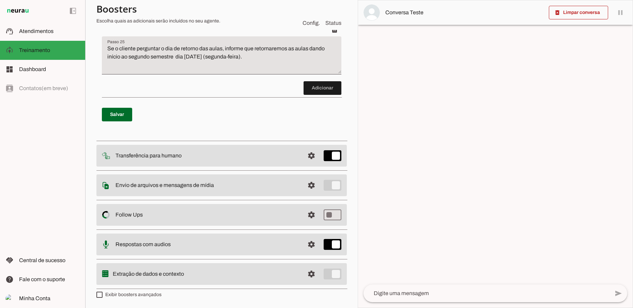
scroll to position [2957, 0]
type textarea "Se o cliente perguntar qual o valor de matrícula e/ou mensalidades: Maternal ao…"
type md-filled-text-field "Se o cliente perguntar qual o valor de matrícula e/ou mensalidades: Maternal ao…"
click at [124, 121] on span at bounding box center [117, 115] width 30 height 16
type textarea "Se o cliente perguntar qual o valor de matrícula e/ou mensalidades: Maternal ao…"
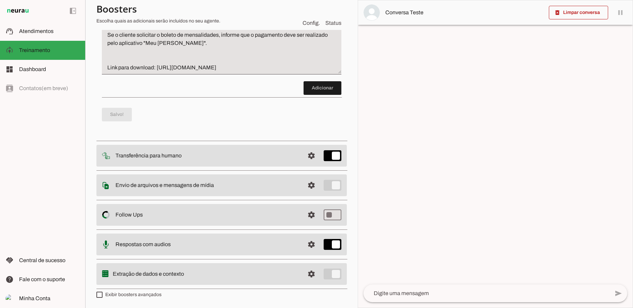
click at [121, 113] on p "Salvo!" at bounding box center [221, 114] width 239 height 25
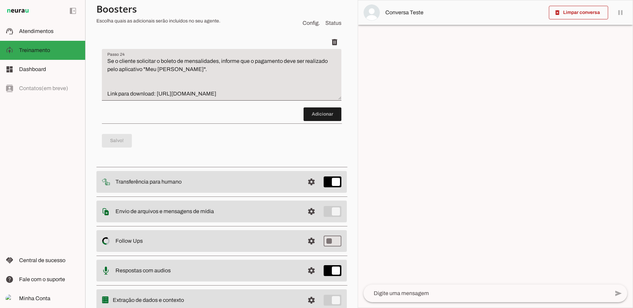
scroll to position [2838, 0]
click at [119, 150] on span at bounding box center [117, 141] width 30 height 16
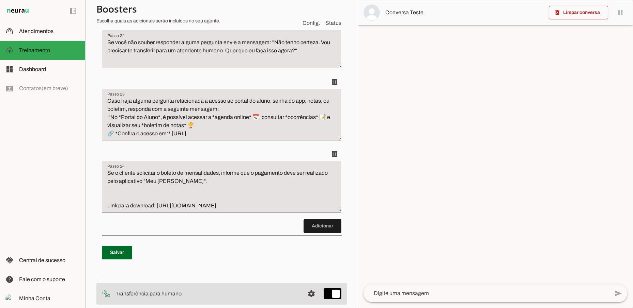
scroll to position [2741, 0]
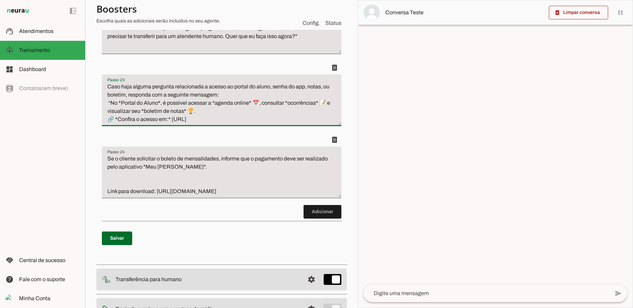
drag, startPoint x: 238, startPoint y: 160, endPoint x: 171, endPoint y: 158, distance: 66.4
click at [171, 124] on textarea "Caso haja alguma pergunta relacionada a acesso ao portal do aluno, senha do app…" at bounding box center [221, 103] width 239 height 41
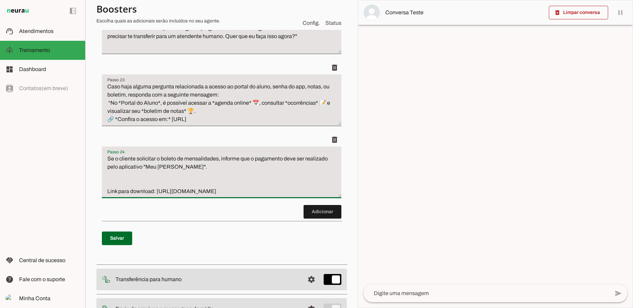
click at [240, 196] on textarea "Se o cliente solicitar o boleto de mensalidades, informe que o pagamento deve s…" at bounding box center [221, 175] width 239 height 41
click at [176, 196] on textarea "Se o cliente solicitar o boleto de mensalidades, informe que o pagamento deve s…" at bounding box center [221, 175] width 239 height 41
drag, startPoint x: 184, startPoint y: 201, endPoint x: 179, endPoint y: 201, distance: 4.8
click at [179, 196] on textarea "Se o cliente solicitar o boleto, de mensalidades, informe que o pagamento deve …" at bounding box center [221, 175] width 239 height 41
click at [177, 196] on textarea "Se o cliente solicitar o boleto, pagar mensalidades, informe que o pagamento de…" at bounding box center [221, 175] width 239 height 41
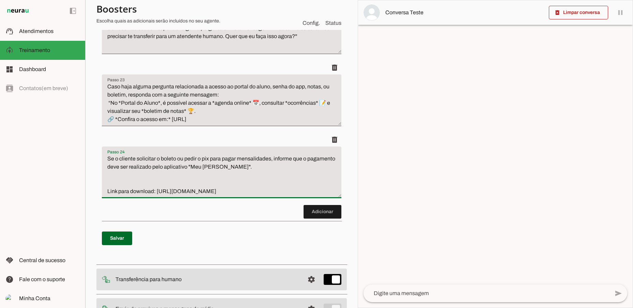
click at [314, 196] on textarea "Se o cliente solicitar o boleto ou pedir o pix para pagar mensalidades, informe…" at bounding box center [221, 175] width 239 height 41
type textarea "Se o cliente solicitar o boleto ou pedir o pix para pagar mensalidades, informe…"
type md-filled-text-field "Se o cliente solicitar o boleto ou pedir o pix para pagar mensalidades, informe…"
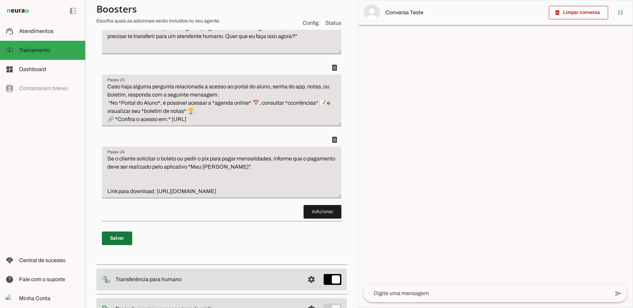
click at [117, 247] on span at bounding box center [117, 238] width 30 height 16
type textarea "Se o cliente solicitar o boleto ou pedir o pix para pagar mensalidades, informe…"
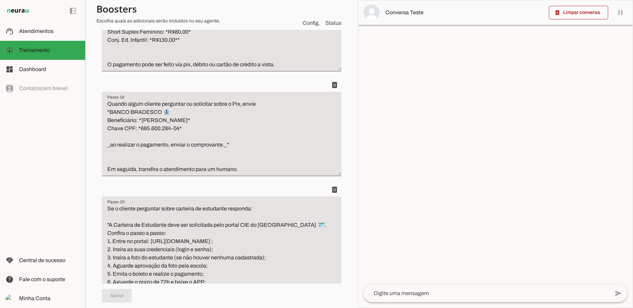
scroll to position [2341, 0]
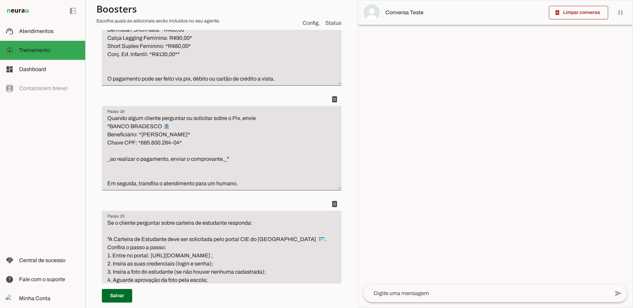
click at [240, 153] on textarea "Quando algum cliente perguntar ou solicitar sobre o Pix, envie "BANCO BRADESCO …" at bounding box center [221, 151] width 239 height 74
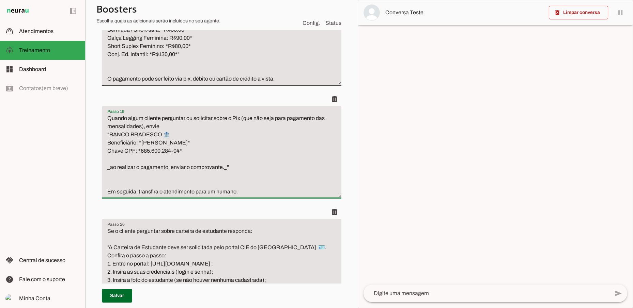
click at [174, 158] on textarea "Quando algum cliente perguntar ou solicitar sobre o Pix (que não seja para paga…" at bounding box center [221, 155] width 239 height 82
type textarea "Quando algum cliente perguntar ou solicitar sobre o Pix (que não seja para paga…"
type md-filled-text-field "Quando algum cliente perguntar ou solicitar sobre o Pix (que não seja para paga…"
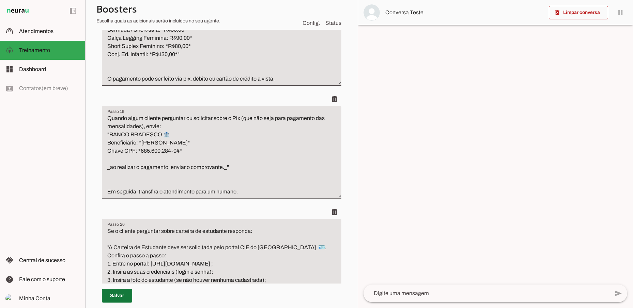
drag, startPoint x: 122, startPoint y: 296, endPoint x: 115, endPoint y: 298, distance: 7.1
click at [121, 296] on span at bounding box center [117, 296] width 30 height 16
type textarea "Quando algum cliente perguntar ou solicitar sobre o Pix (que não seja para paga…"
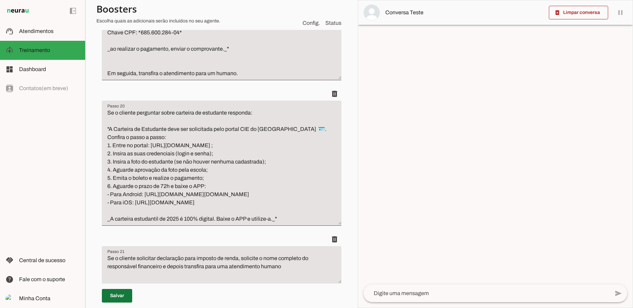
click at [118, 299] on span at bounding box center [117, 296] width 30 height 16
